Goal: Complete application form: Complete application form

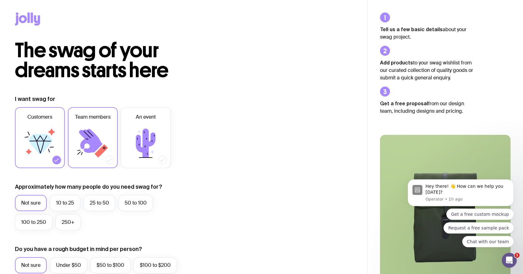
click at [107, 162] on div at bounding box center [109, 160] width 9 height 9
click at [0, 0] on input "Team members" at bounding box center [0, 0] width 0 height 0
click at [27, 142] on icon at bounding box center [39, 142] width 37 height 37
click at [0, 0] on input "Customers" at bounding box center [0, 0] width 0 height 0
click at [69, 204] on label "10 to 25" at bounding box center [65, 203] width 30 height 16
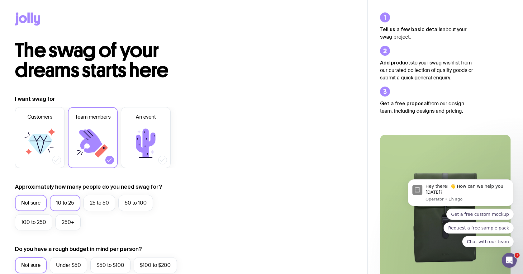
click at [0, 0] on input "10 to 25" at bounding box center [0, 0] width 0 height 0
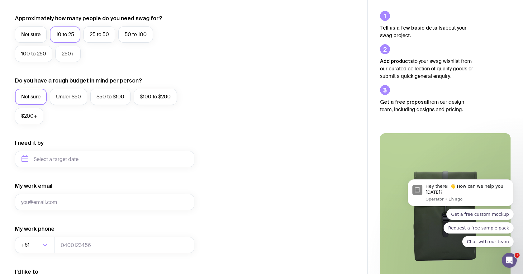
scroll to position [170, 0]
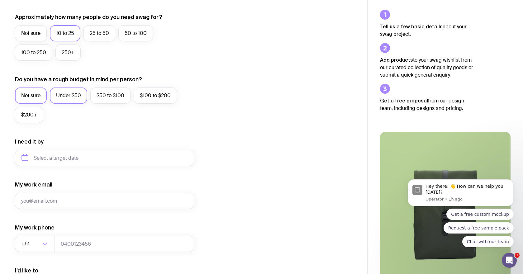
click at [64, 91] on label "Under $50" at bounding box center [68, 95] width 37 height 16
click at [0, 0] on input "Under $50" at bounding box center [0, 0] width 0 height 0
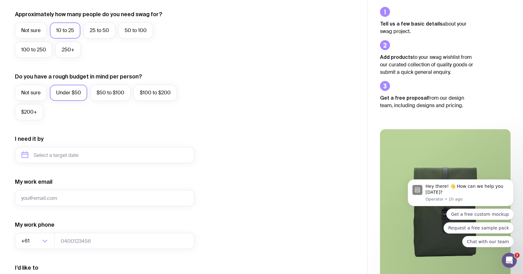
scroll to position [205, 0]
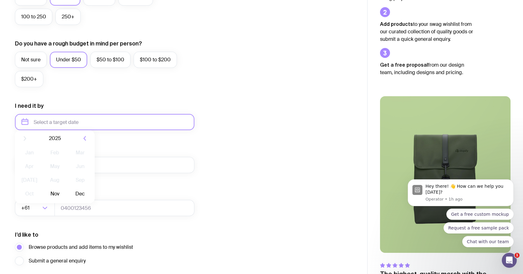
click at [21, 124] on input "text" at bounding box center [104, 122] width 179 height 16
click at [84, 144] on icon "button" at bounding box center [85, 143] width 2 height 4
click at [35, 159] on button "Jan" at bounding box center [29, 157] width 23 height 12
type input "January 2026"
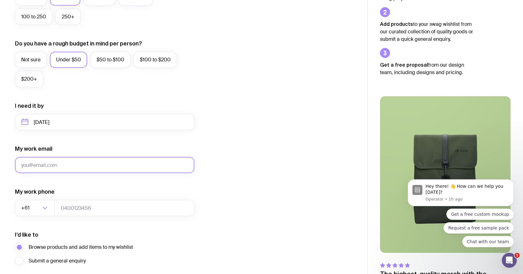
click at [57, 166] on input "My work email" at bounding box center [104, 165] width 179 height 16
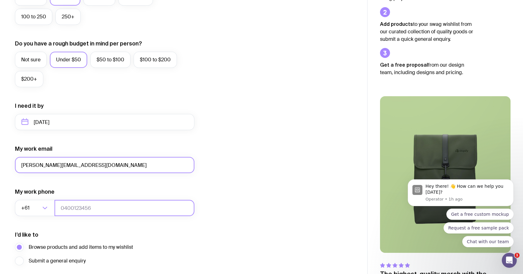
type input "elizabeth.stbaker@autogenai.com"
click at [77, 205] on input "tel" at bounding box center [124, 208] width 140 height 16
type input "0438226359"
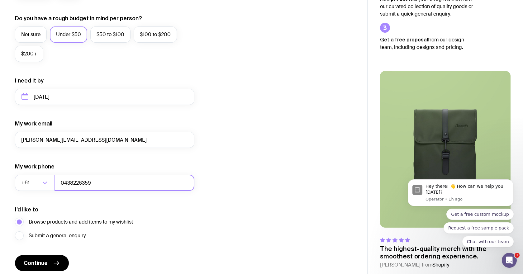
scroll to position [255, 0]
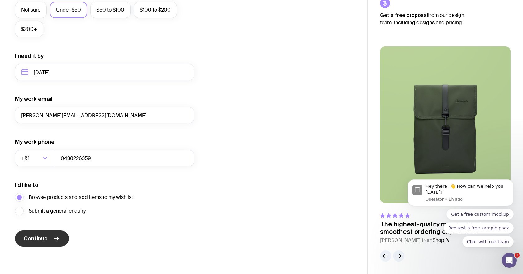
click at [40, 237] on span "Continue" at bounding box center [36, 238] width 24 height 7
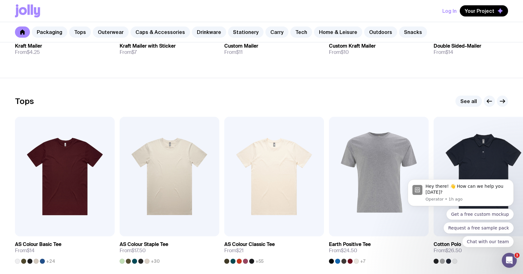
scroll to position [297, 0]
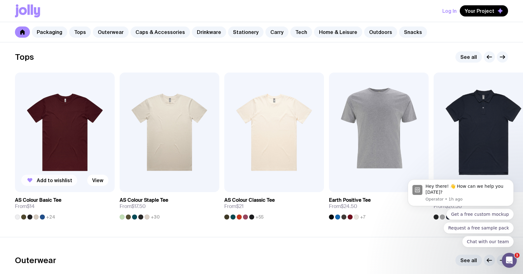
click at [52, 183] on span "Add to wishlist" at bounding box center [54, 180] width 35 height 6
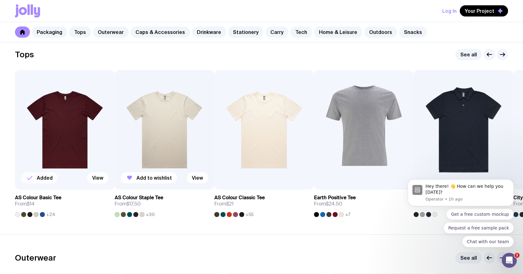
scroll to position [288, 0]
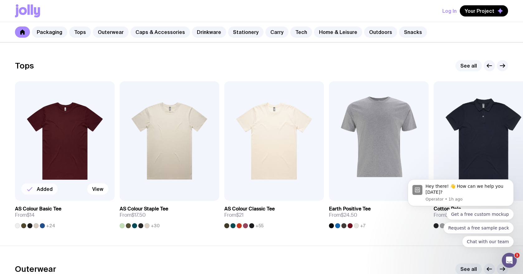
click at [462, 64] on link "See all" at bounding box center [468, 65] width 26 height 11
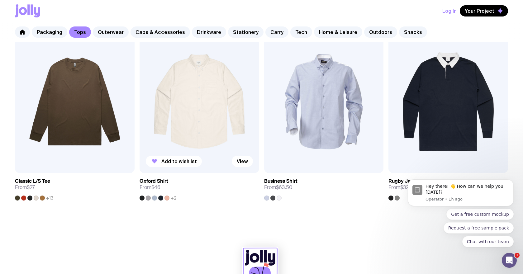
scroll to position [698, 0]
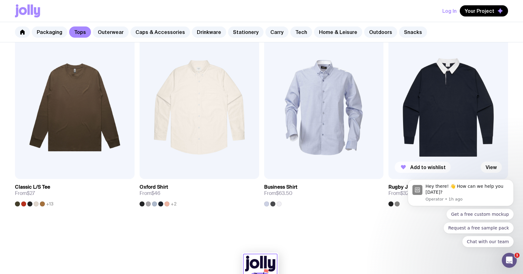
click at [412, 166] on span "Add to wishlist" at bounding box center [427, 167] width 35 height 6
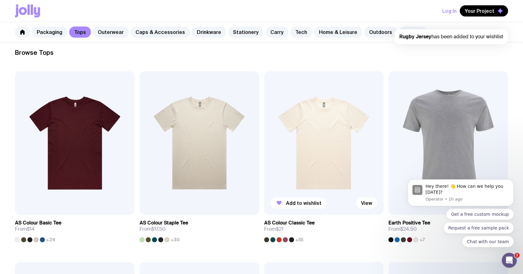
scroll to position [0, 0]
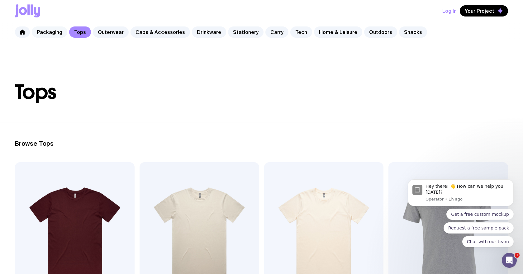
click at [50, 33] on link "Packaging" at bounding box center [49, 31] width 35 height 11
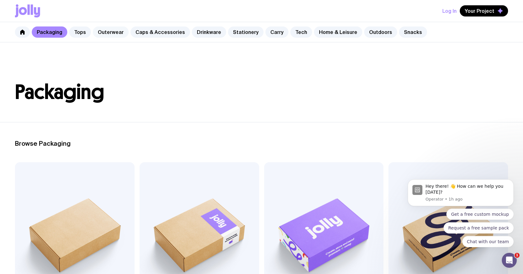
click at [112, 32] on link "Outerwear" at bounding box center [111, 31] width 36 height 11
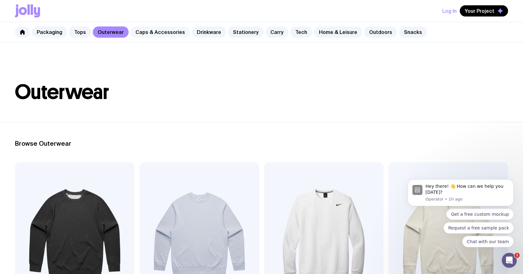
click at [152, 33] on link "Caps & Accessories" at bounding box center [159, 31] width 59 height 11
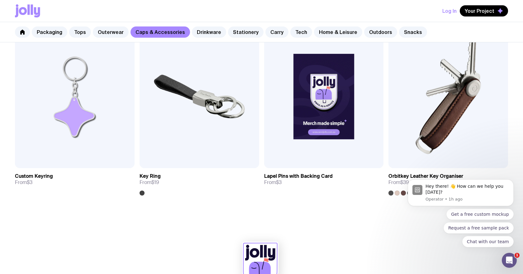
scroll to position [1090, 0]
click at [61, 158] on span "Add to wishlist" at bounding box center [54, 156] width 35 height 6
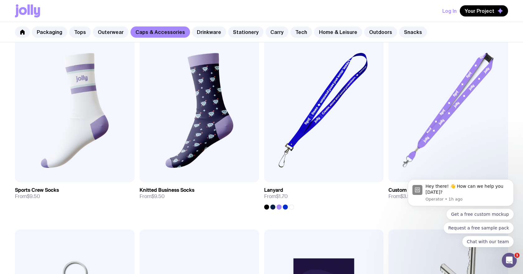
scroll to position [888, 0]
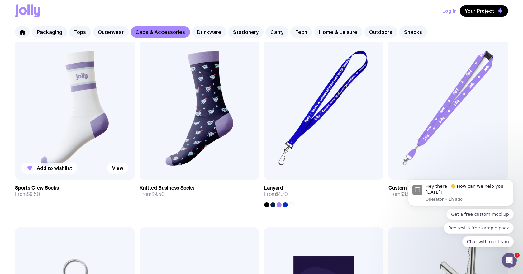
click at [44, 168] on span "Add to wishlist" at bounding box center [54, 168] width 35 height 6
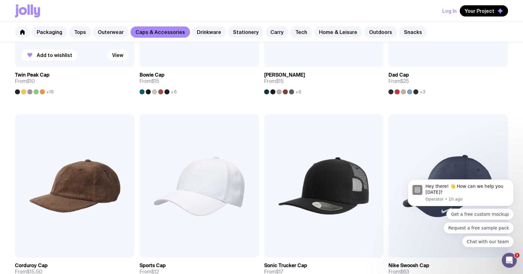
scroll to position [261, 0]
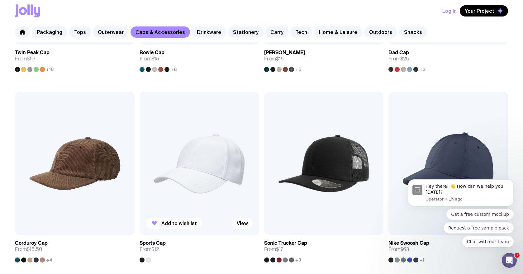
click at [237, 224] on link "View" at bounding box center [242, 223] width 21 height 11
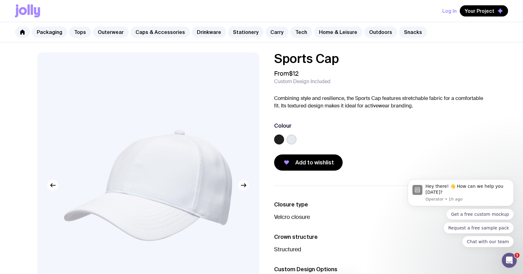
click at [245, 190] on button "button" at bounding box center [243, 185] width 11 height 11
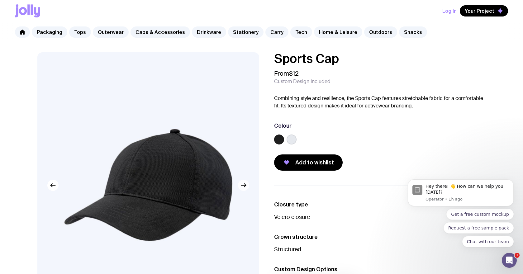
click at [245, 190] on button "button" at bounding box center [243, 185] width 11 height 11
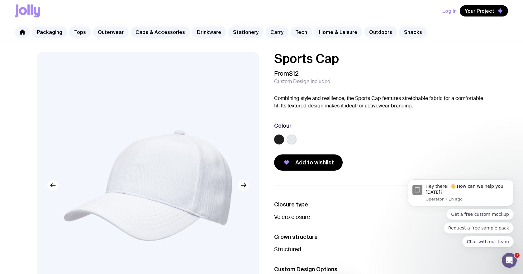
click at [245, 190] on button "button" at bounding box center [243, 185] width 11 height 11
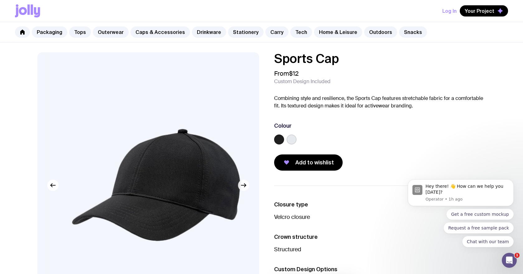
click at [245, 190] on button "button" at bounding box center [243, 185] width 11 height 11
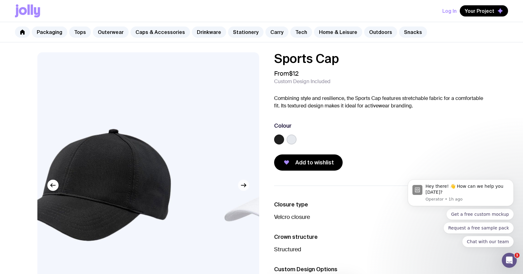
click at [245, 190] on button "button" at bounding box center [243, 185] width 11 height 11
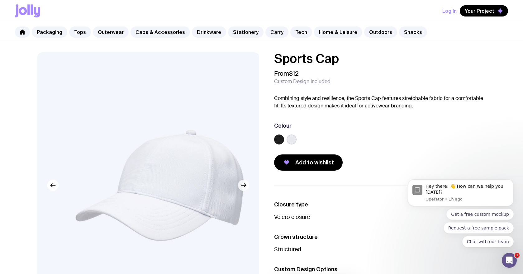
click at [245, 190] on button "button" at bounding box center [243, 185] width 11 height 11
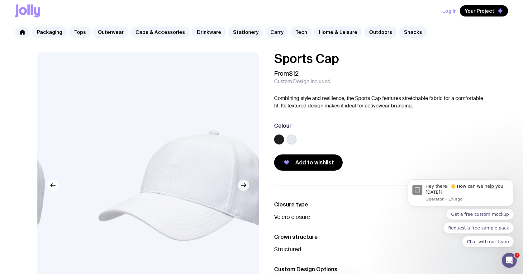
click at [245, 190] on button "button" at bounding box center [243, 185] width 11 height 11
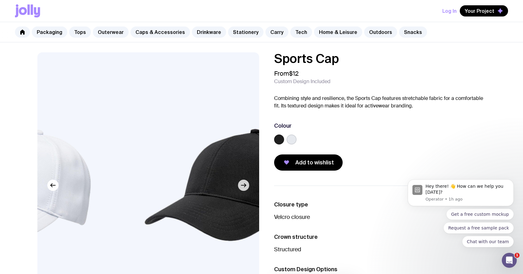
click at [245, 190] on button "button" at bounding box center [243, 185] width 11 height 11
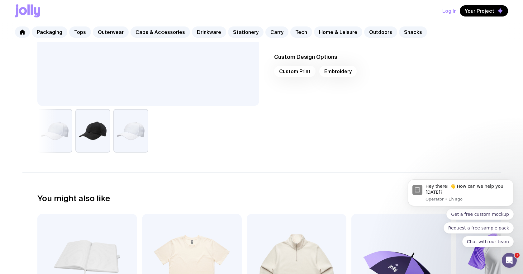
scroll to position [77, 0]
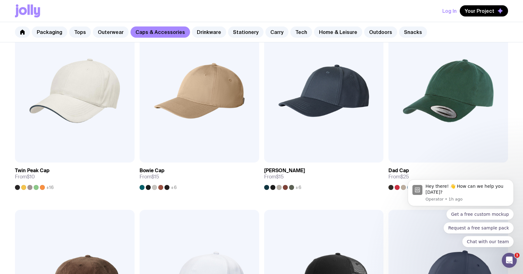
scroll to position [111, 0]
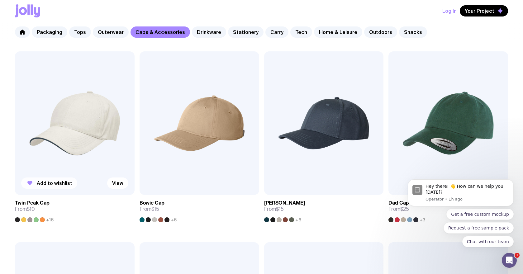
click at [46, 185] on span "Add to wishlist" at bounding box center [54, 183] width 35 height 6
click at [199, 32] on link "Drinkware" at bounding box center [209, 31] width 34 height 11
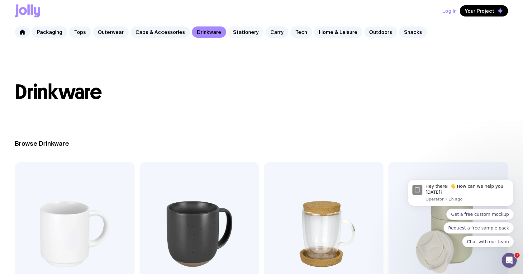
click at [233, 30] on link "Stationery" at bounding box center [245, 31] width 35 height 11
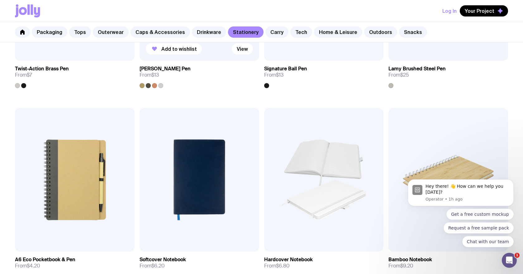
scroll to position [383, 0]
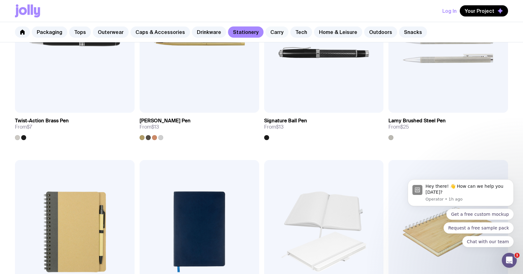
click at [265, 34] on link "Carry" at bounding box center [276, 31] width 23 height 11
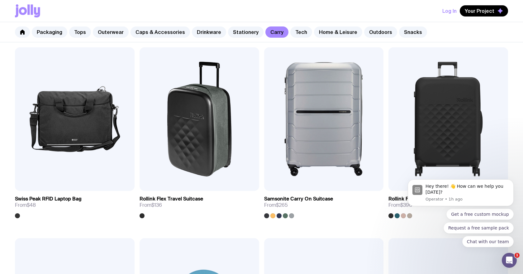
scroll to position [1258, 0]
click at [239, 177] on link "View" at bounding box center [242, 179] width 21 height 11
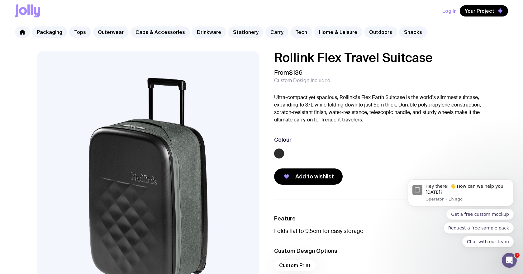
scroll to position [1, 0]
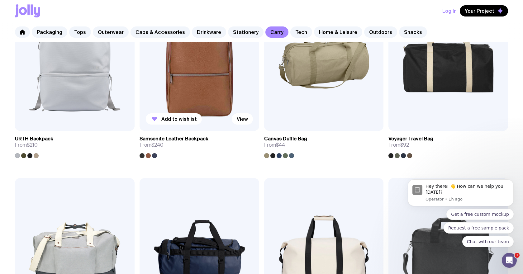
scroll to position [1029, 0]
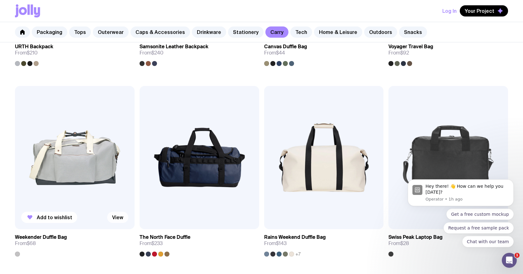
click at [110, 219] on link "View" at bounding box center [117, 217] width 21 height 11
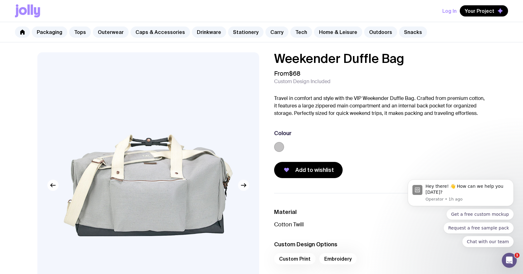
click at [245, 185] on icon "button" at bounding box center [243, 184] width 7 height 7
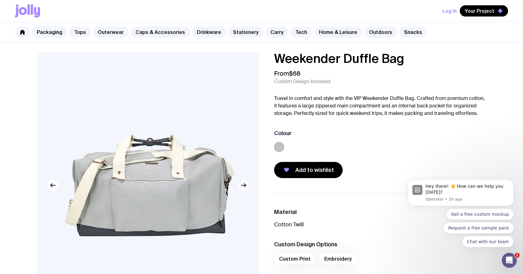
click at [245, 185] on icon "button" at bounding box center [243, 184] width 7 height 7
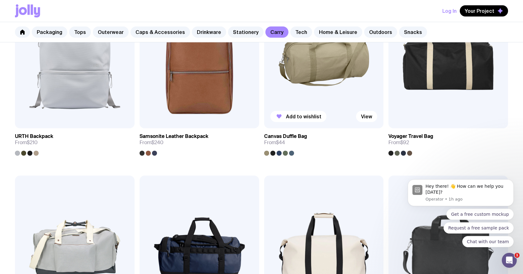
scroll to position [875, 0]
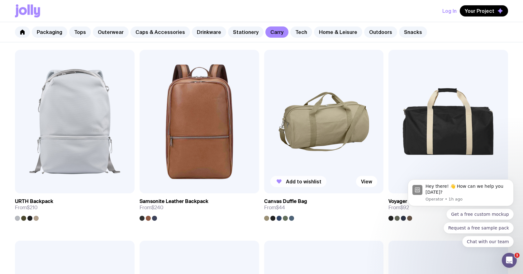
click at [315, 182] on span "Add to wishlist" at bounding box center [303, 181] width 35 height 6
click at [293, 33] on link "Tech" at bounding box center [301, 31] width 22 height 11
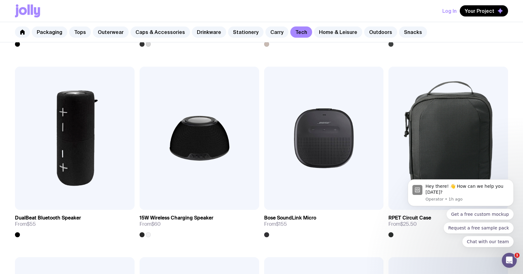
scroll to position [737, 0]
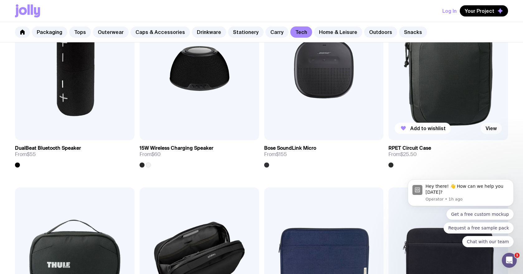
click at [486, 128] on link "View" at bounding box center [490, 128] width 21 height 11
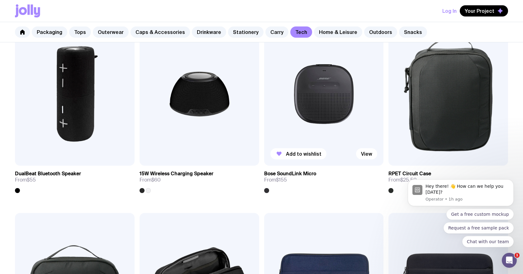
scroll to position [745, 0]
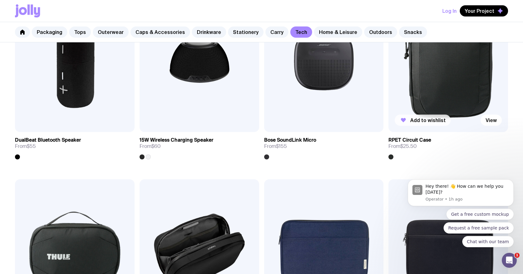
click at [438, 121] on span "Add to wishlist" at bounding box center [427, 120] width 35 height 6
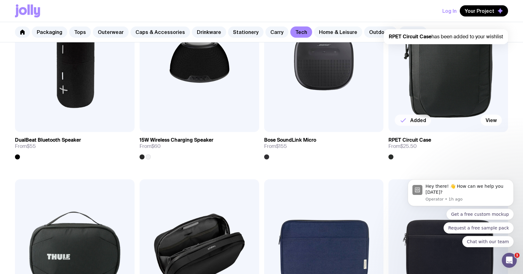
click at [329, 33] on link "Home & Leisure" at bounding box center [338, 31] width 48 height 11
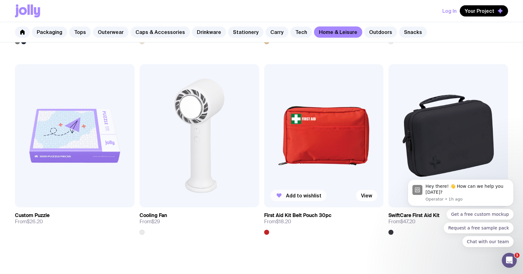
scroll to position [1427, 0]
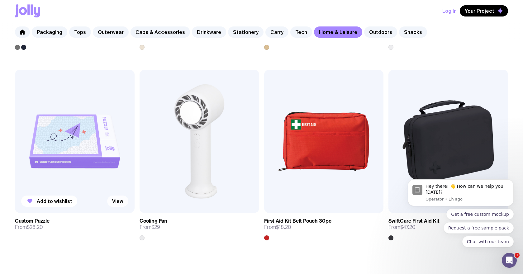
click at [115, 203] on link "View" at bounding box center [117, 200] width 21 height 11
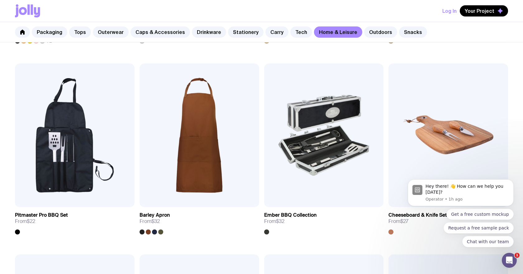
scroll to position [568, 0]
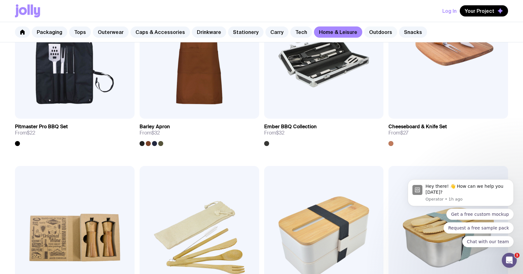
click at [364, 32] on link "Outdoors" at bounding box center [380, 31] width 33 height 11
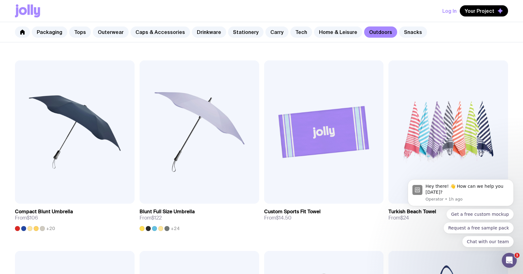
scroll to position [292, 0]
click at [399, 32] on link "Snacks" at bounding box center [413, 31] width 28 height 11
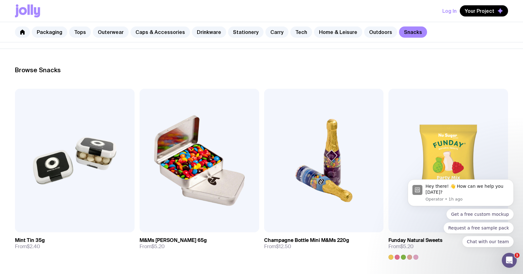
scroll to position [99, 0]
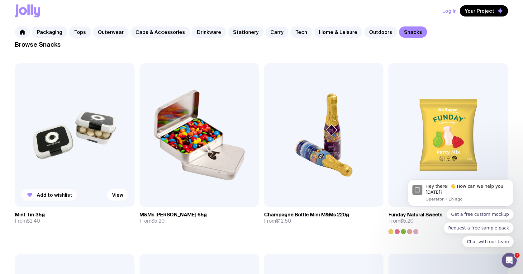
click at [28, 194] on icon "button" at bounding box center [29, 194] width 5 height 4
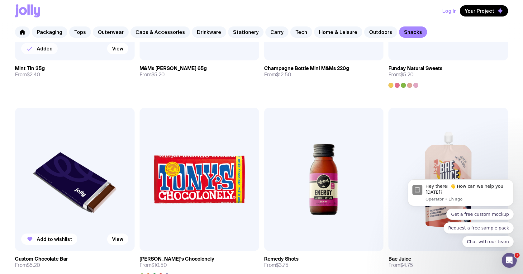
scroll to position [0, 0]
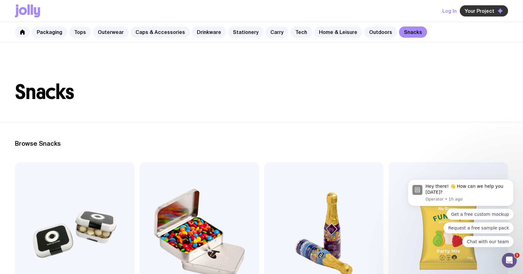
click at [467, 14] on button "Your Project" at bounding box center [483, 10] width 48 height 11
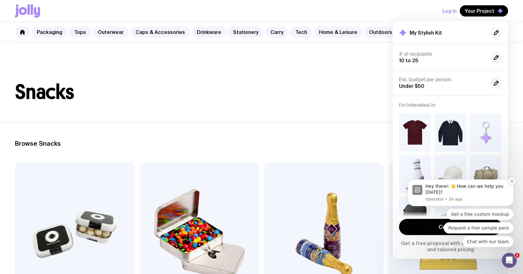
click at [510, 183] on button "Dismiss notification" at bounding box center [511, 181] width 8 height 8
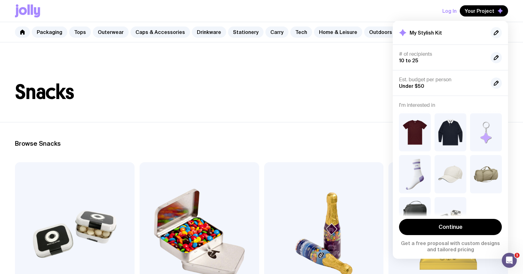
click at [493, 33] on icon "button" at bounding box center [495, 32] width 7 height 7
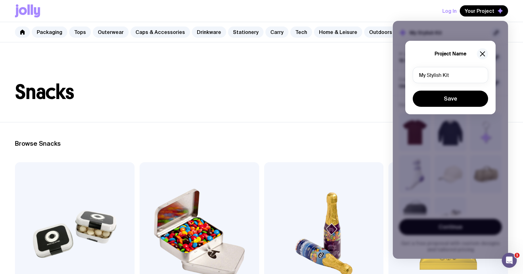
click at [479, 57] on icon "button" at bounding box center [481, 53] width 7 height 7
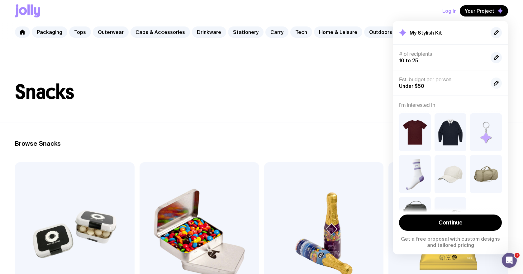
click at [494, 82] on icon "button" at bounding box center [495, 82] width 7 height 7
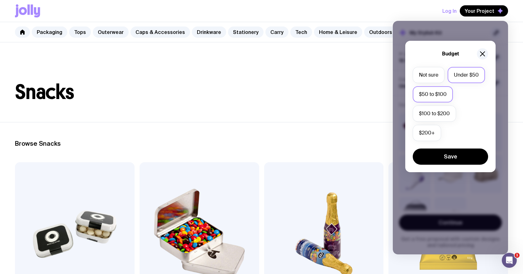
click at [434, 100] on label "$50 to $100" at bounding box center [432, 94] width 40 height 16
click at [0, 0] on input "$50 to $100" at bounding box center [0, 0] width 0 height 0
click at [450, 156] on button "Save" at bounding box center [449, 156] width 75 height 16
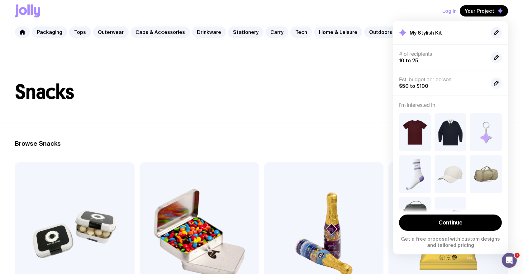
click at [286, 90] on h1 "Snacks" at bounding box center [261, 92] width 493 height 20
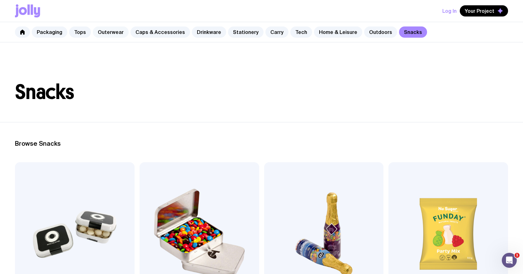
click at [99, 28] on link "Outerwear" at bounding box center [111, 31] width 36 height 11
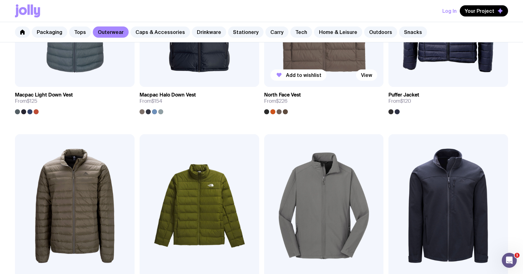
scroll to position [544, 0]
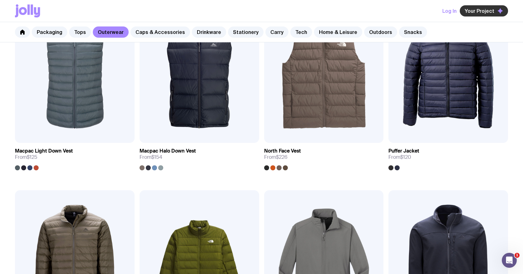
click at [485, 9] on span "Your Project" at bounding box center [479, 11] width 30 height 6
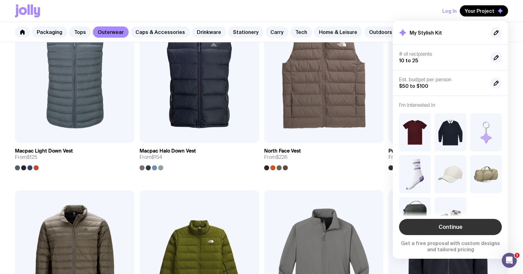
click at [453, 227] on link "Continue" at bounding box center [450, 227] width 103 height 16
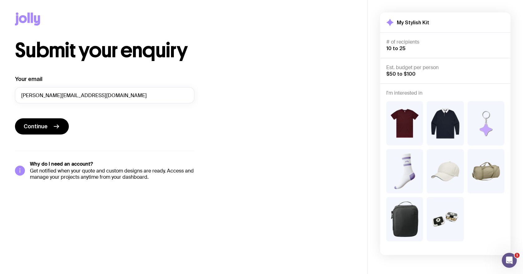
click at [408, 71] on span "$50 to $100" at bounding box center [400, 74] width 29 height 6
click at [420, 71] on div "Est. budget per person $50 to $100" at bounding box center [445, 70] width 118 height 13
click at [406, 44] on h4 "# of recipients" at bounding box center [445, 42] width 118 height 6
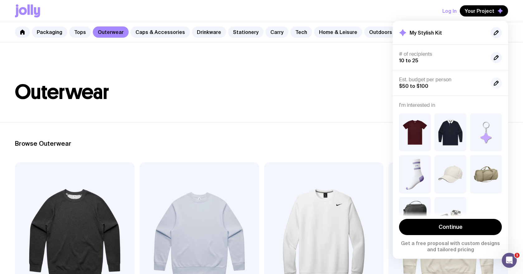
click at [499, 83] on icon "button" at bounding box center [495, 82] width 7 height 7
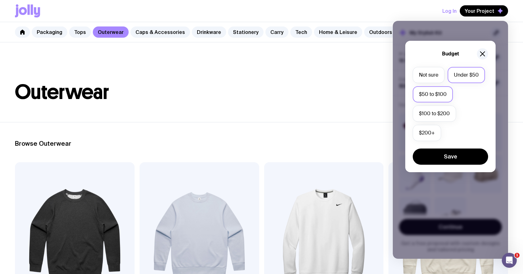
click at [452, 72] on label "Under $50" at bounding box center [465, 75] width 37 height 16
click at [0, 0] on input "Under $50" at bounding box center [0, 0] width 0 height 0
click at [453, 157] on button "Save" at bounding box center [449, 156] width 75 height 16
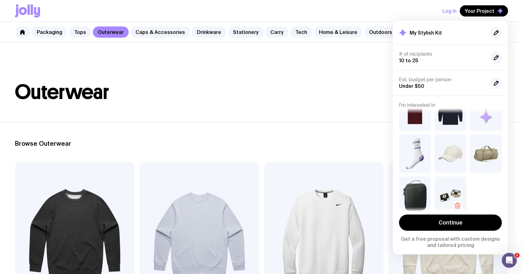
scroll to position [22, 0]
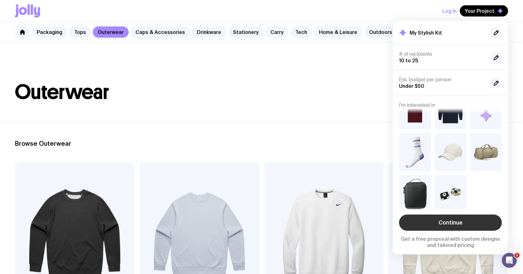
click at [455, 225] on link "Continue" at bounding box center [450, 222] width 103 height 16
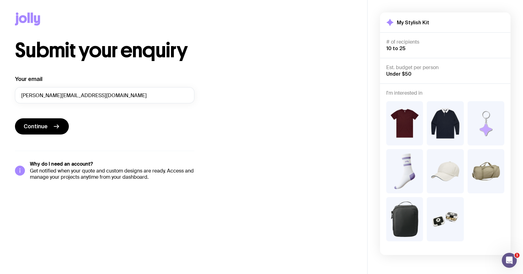
click at [482, 132] on img at bounding box center [485, 123] width 37 height 44
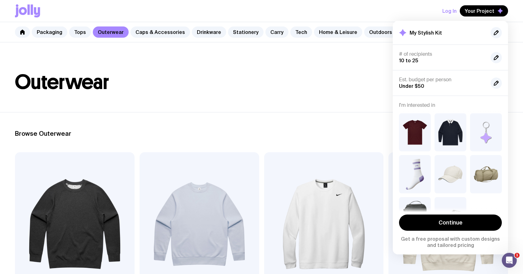
click at [61, 68] on header "Outerwear" at bounding box center [261, 72] width 523 height 80
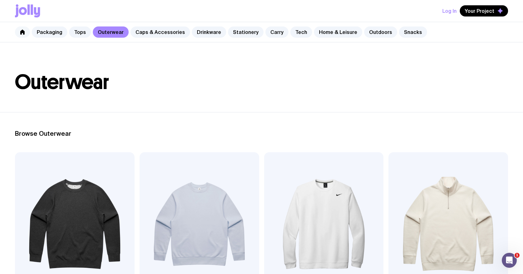
click at [20, 30] on icon at bounding box center [22, 32] width 5 height 5
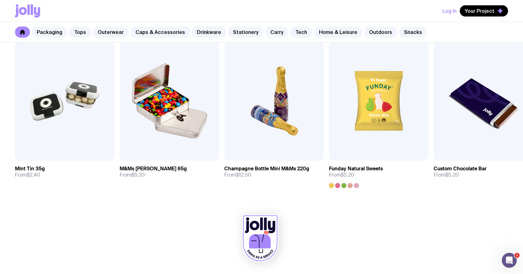
scroll to position [2156, 0]
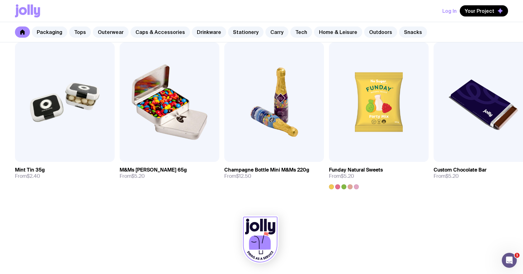
click at [256, 242] on icon at bounding box center [260, 242] width 22 height 14
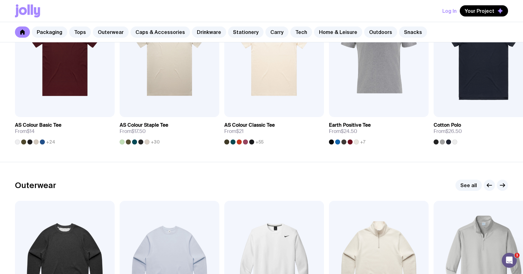
scroll to position [0, 0]
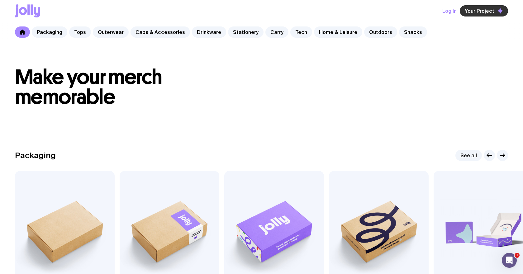
click at [479, 13] on span "Your Project" at bounding box center [479, 11] width 30 height 6
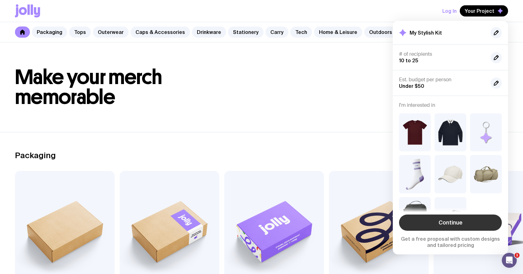
click at [451, 224] on link "Continue" at bounding box center [450, 222] width 103 height 16
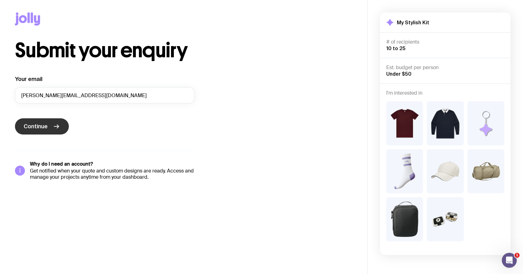
click at [41, 128] on span "Continue" at bounding box center [36, 126] width 24 height 7
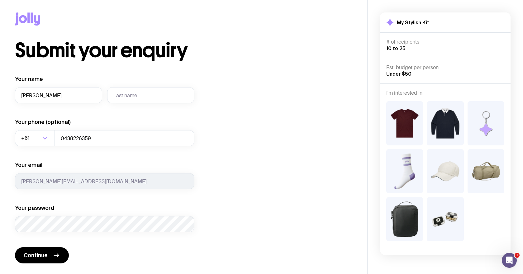
type input "libby"
type input "st baker"
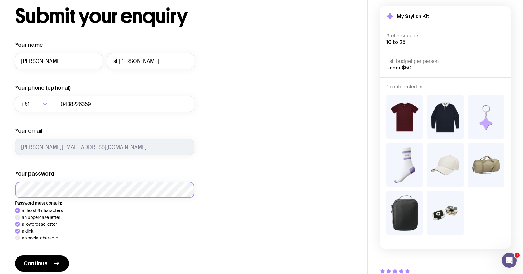
scroll to position [90, 0]
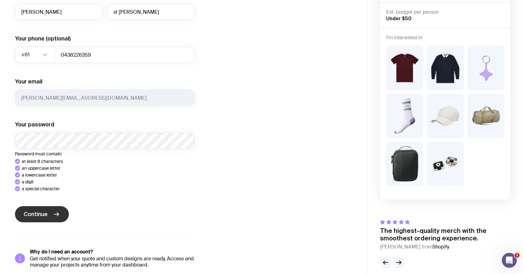
click at [58, 210] on icon "submit" at bounding box center [56, 213] width 7 height 7
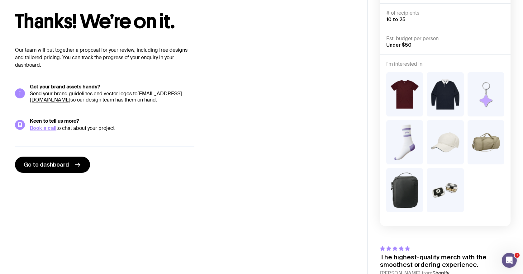
scroll to position [0, 0]
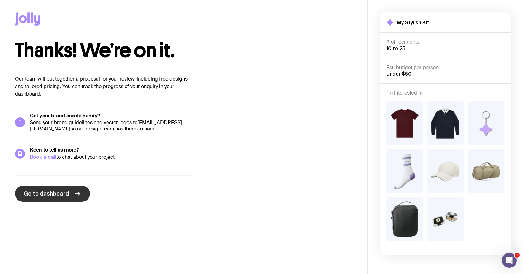
click at [76, 195] on icon at bounding box center [77, 193] width 7 height 7
